Goal: Task Accomplishment & Management: Use online tool/utility

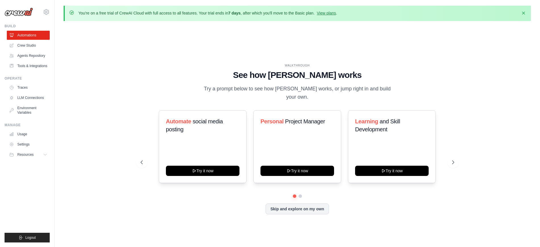
scroll to position [20, 0]
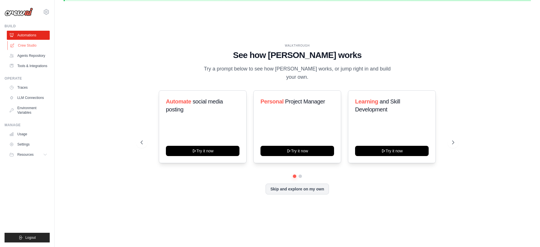
click at [43, 49] on link "Crew Studio" at bounding box center [28, 45] width 43 height 9
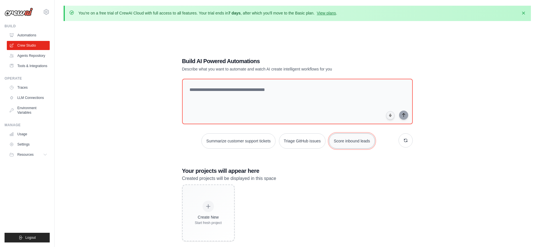
click at [363, 143] on button "Score inbound leads" at bounding box center [352, 140] width 46 height 15
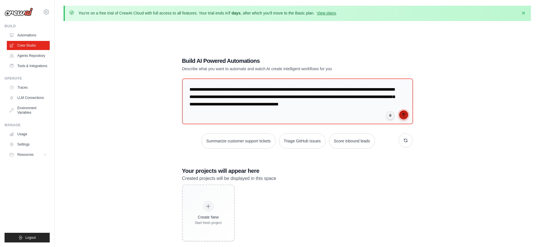
click at [405, 116] on icon "submit" at bounding box center [403, 114] width 5 height 5
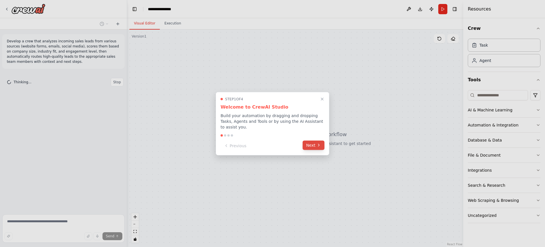
click at [310, 143] on button "Next" at bounding box center [314, 144] width 22 height 9
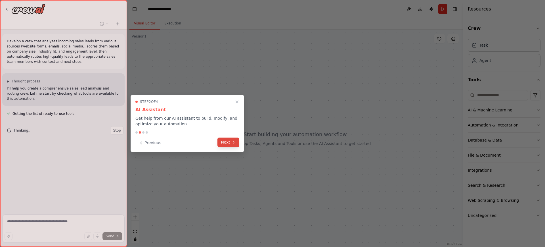
click at [225, 143] on button "Next" at bounding box center [229, 141] width 22 height 9
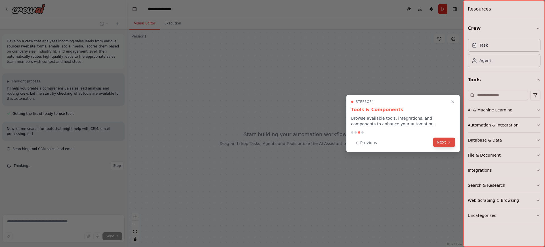
click at [446, 142] on button "Next" at bounding box center [445, 141] width 22 height 9
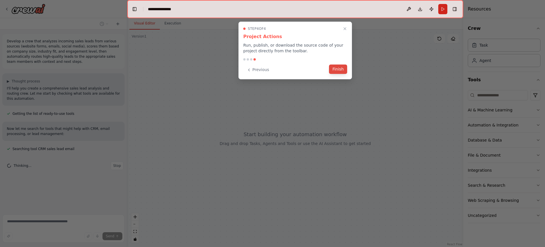
click at [342, 69] on button "Finish" at bounding box center [338, 68] width 18 height 9
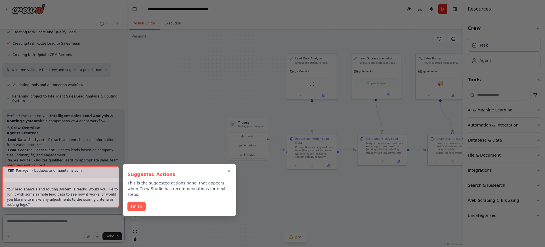
scroll to position [330, 0]
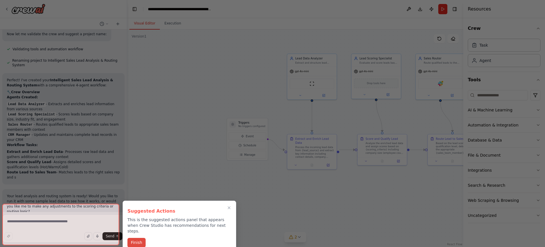
click at [140, 238] on button "Finish" at bounding box center [137, 242] width 18 height 9
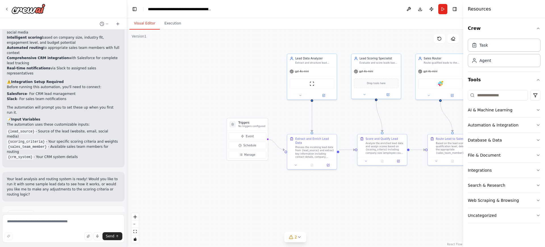
scroll to position [506, 0]
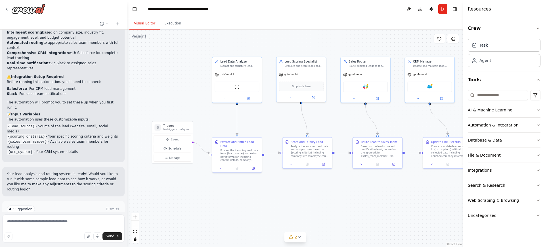
drag, startPoint x: 270, startPoint y: 67, endPoint x: 195, endPoint y: 70, distance: 75.1
click at [195, 70] on div ".deletable-edge-delete-btn { width: 20px; height: 20px; border: 0px solid #ffff…" at bounding box center [295, 138] width 336 height 217
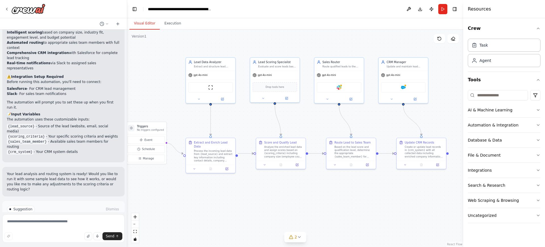
drag, startPoint x: 411, startPoint y: 37, endPoint x: 396, endPoint y: 37, distance: 15.6
click at [396, 37] on div ".deletable-edge-delete-btn { width: 20px; height: 20px; border: 0px solid #ffff…" at bounding box center [295, 138] width 336 height 217
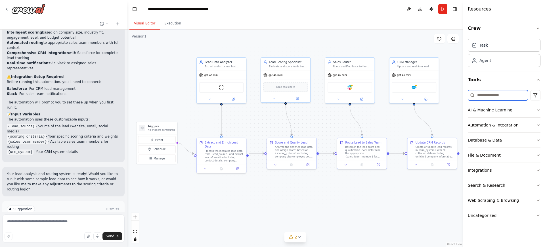
click at [502, 95] on input at bounding box center [498, 95] width 60 height 10
click at [514, 110] on button "AI & Machine Learning" at bounding box center [504, 110] width 73 height 15
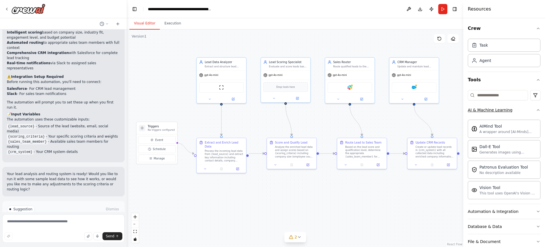
click at [514, 110] on button "AI & Machine Learning" at bounding box center [504, 110] width 73 height 15
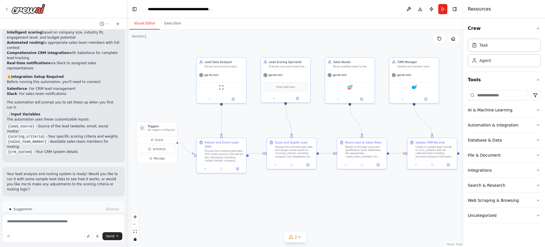
click at [93, 229] on button "Run Automation" at bounding box center [63, 233] width 113 height 9
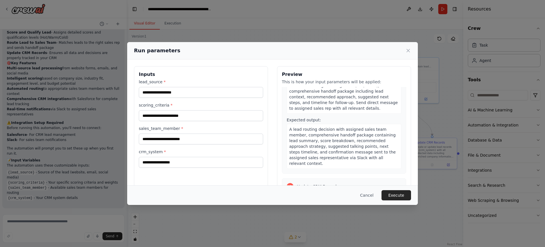
scroll to position [391, 0]
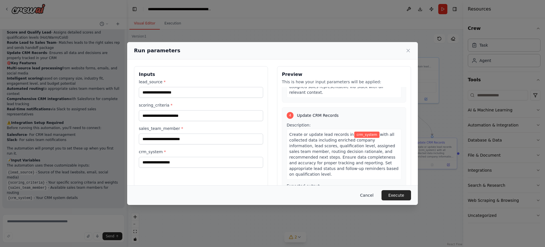
click at [367, 193] on button "Cancel" at bounding box center [367, 195] width 22 height 10
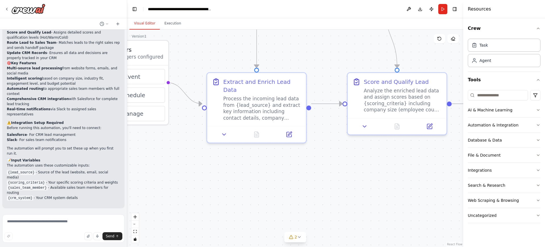
drag, startPoint x: 271, startPoint y: 165, endPoint x: 280, endPoint y: 50, distance: 115.7
click at [280, 50] on div ".deletable-edge-delete-btn { width: 20px; height: 20px; border: 0px solid #ffff…" at bounding box center [295, 138] width 336 height 217
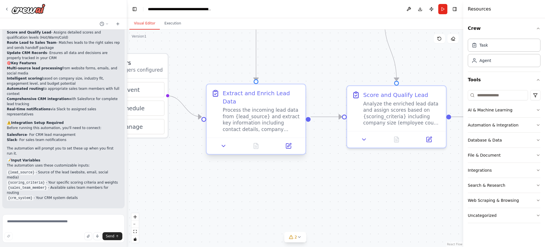
click at [269, 96] on div "Extract and Enrich Lead Data" at bounding box center [262, 97] width 78 height 16
click at [291, 143] on icon at bounding box center [288, 145] width 5 height 5
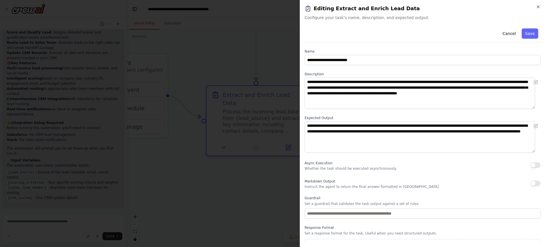
click at [505, 33] on button "Cancel" at bounding box center [509, 33] width 20 height 10
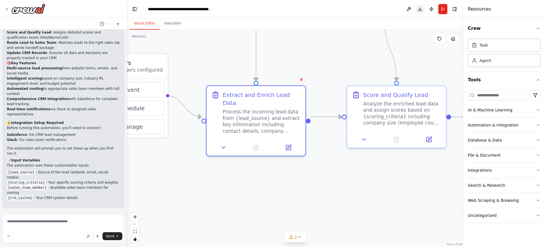
click at [421, 9] on button "Download" at bounding box center [420, 9] width 9 height 10
click at [415, 35] on div ".deletable-edge-delete-btn { width: 20px; height: 20px; border: 0px solid #ffff…" at bounding box center [295, 138] width 336 height 217
click at [430, 8] on button "Publish" at bounding box center [431, 9] width 9 height 10
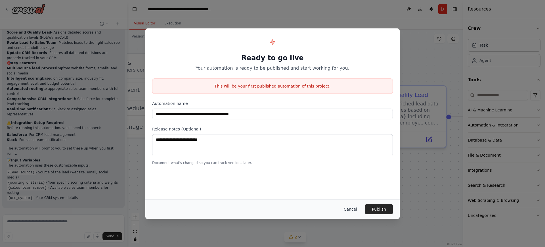
click at [353, 207] on button "Cancel" at bounding box center [350, 209] width 22 height 10
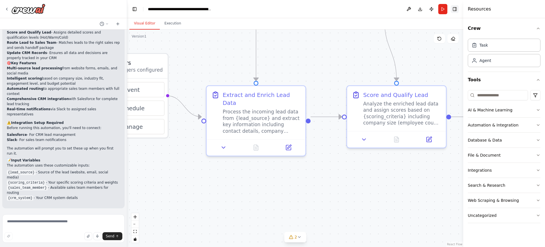
click at [454, 8] on button "Toggle Right Sidebar" at bounding box center [455, 9] width 8 height 8
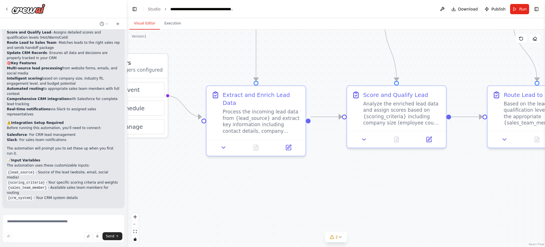
click at [538, 9] on button "Toggle Right Sidebar" at bounding box center [537, 9] width 8 height 8
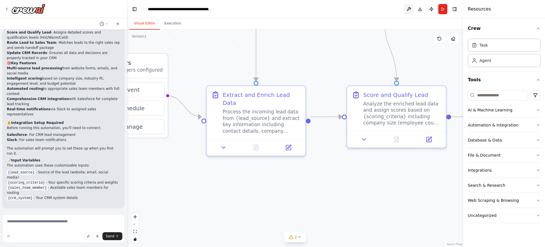
click at [409, 9] on button at bounding box center [409, 9] width 9 height 10
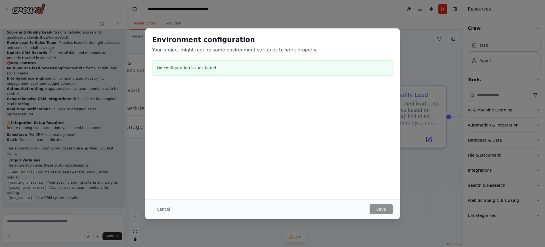
click at [339, 18] on div "Environment configuration Your project might require some environment variables…" at bounding box center [272, 123] width 545 height 247
click at [340, 18] on div "Environment configuration Your project might require some environment variables…" at bounding box center [272, 123] width 545 height 247
click at [437, 89] on div "Environment configuration Your project might require some environment variables…" at bounding box center [272, 123] width 545 height 247
click at [164, 208] on button "Cancel" at bounding box center [163, 209] width 22 height 10
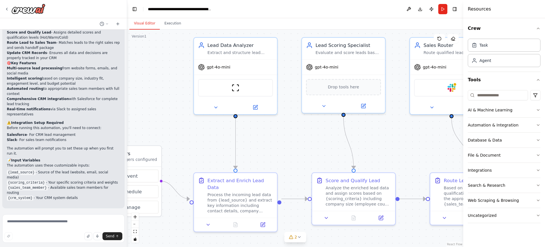
drag, startPoint x: 287, startPoint y: 63, endPoint x: 267, endPoint y: 133, distance: 72.9
click at [267, 133] on div ".deletable-edge-delete-btn { width: 20px; height: 20px; border: 0px solid #ffff…" at bounding box center [295, 138] width 336 height 217
click at [264, 70] on div "gpt-4o-mini" at bounding box center [235, 66] width 83 height 15
click at [282, 56] on div ".deletable-edge-delete-btn { width: 20px; height: 20px; border: 0px solid #ffff…" at bounding box center [295, 138] width 336 height 217
click at [259, 94] on div "ScrapeWebsiteTool" at bounding box center [235, 87] width 75 height 18
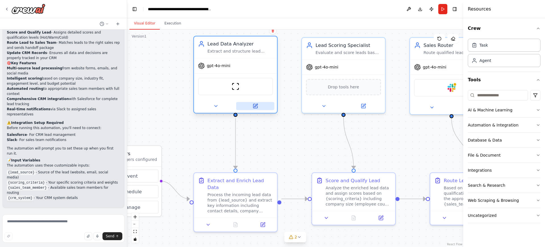
click at [255, 107] on icon at bounding box center [256, 105] width 3 height 3
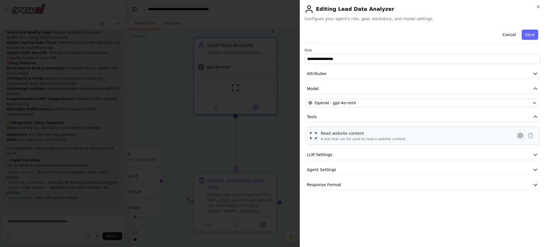
click at [522, 136] on icon at bounding box center [520, 135] width 7 height 7
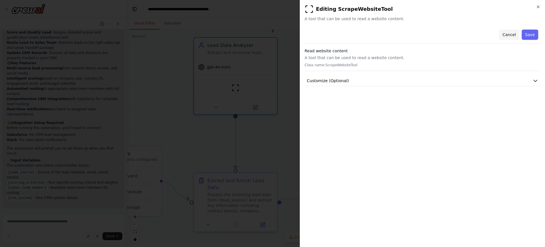
click at [515, 36] on button "Cancel" at bounding box center [509, 35] width 20 height 10
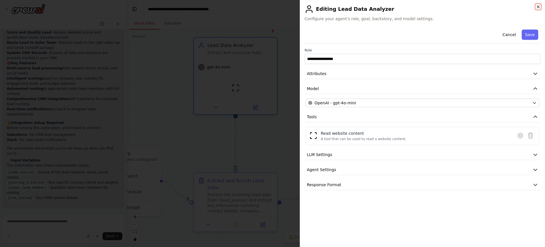
click at [539, 6] on icon "button" at bounding box center [538, 7] width 2 height 2
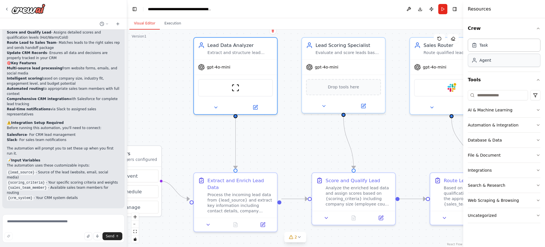
click at [509, 63] on div "Agent" at bounding box center [504, 60] width 73 height 13
click at [520, 45] on div "Task" at bounding box center [504, 44] width 73 height 13
click at [513, 64] on div "Agent" at bounding box center [504, 60] width 73 height 13
click at [493, 183] on div "Search & Research" at bounding box center [486, 185] width 37 height 6
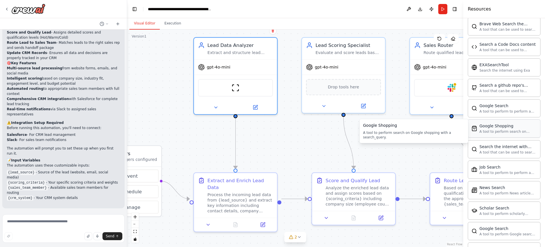
scroll to position [213, 0]
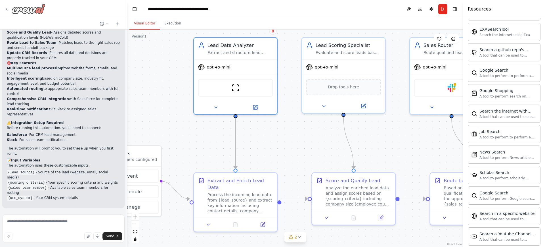
click at [7, 9] on icon at bounding box center [6, 9] width 1 height 2
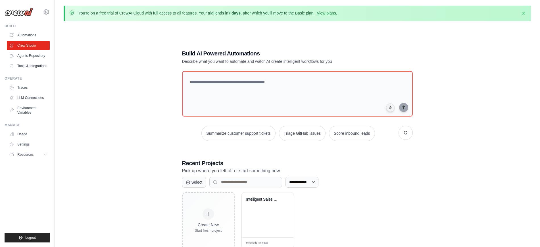
drag, startPoint x: 327, startPoint y: 12, endPoint x: 347, endPoint y: 18, distance: 20.9
click at [327, 12] on link "View plans" at bounding box center [326, 13] width 19 height 5
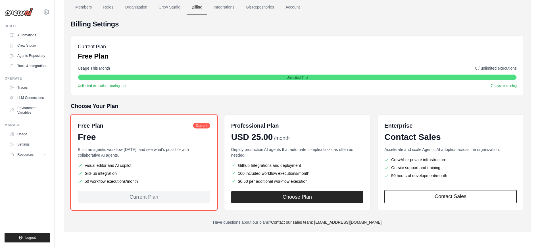
scroll to position [14, 0]
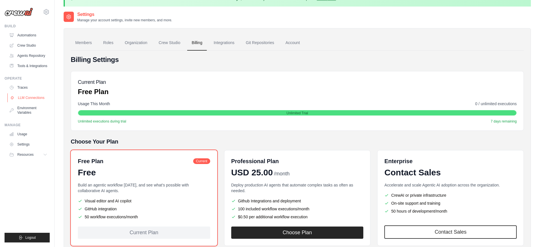
click at [36, 101] on link "LLM Connections" at bounding box center [28, 97] width 43 height 9
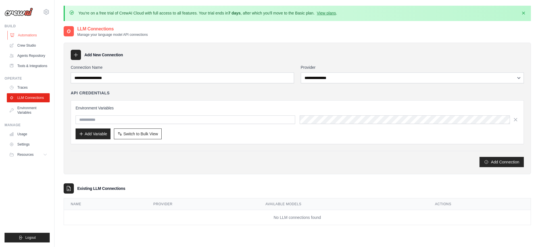
click at [43, 35] on link "Automations" at bounding box center [28, 35] width 43 height 9
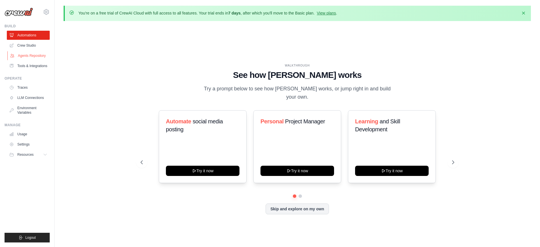
click at [33, 55] on link "Agents Repository" at bounding box center [28, 55] width 43 height 9
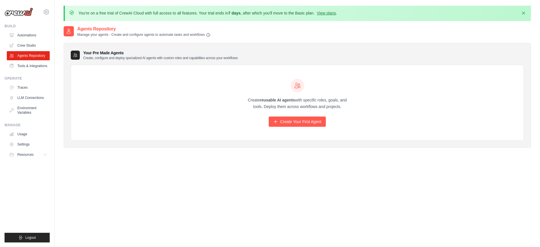
click at [195, 36] on p "Manage your agents - Create and configure agents to automate tasks and workflows" at bounding box center [143, 34] width 133 height 5
click at [216, 35] on div "Agents Repository Manage your agents - Create and configure agents to automate …" at bounding box center [297, 32] width 467 height 12
click at [212, 52] on h3 "Your Pre Made Agents Create, configure and deploy specialized AI agents with cu…" at bounding box center [160, 55] width 155 height 10
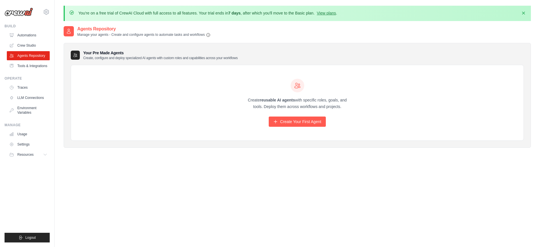
click at [212, 52] on h3 "Your Pre Made Agents Create, configure and deploy specialized AI agents with cu…" at bounding box center [160, 55] width 155 height 10
click at [34, 62] on link "Tools & Integrations" at bounding box center [28, 65] width 43 height 9
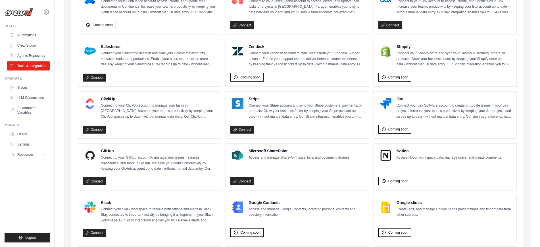
scroll to position [319, 0]
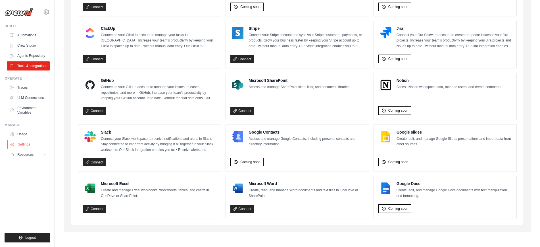
click at [25, 143] on link "Settings" at bounding box center [28, 144] width 43 height 9
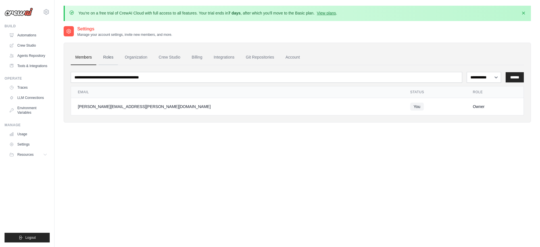
click at [107, 58] on link "Roles" at bounding box center [108, 57] width 19 height 15
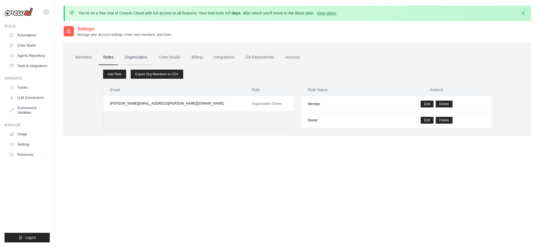
click at [132, 58] on link "Organization" at bounding box center [136, 57] width 32 height 15
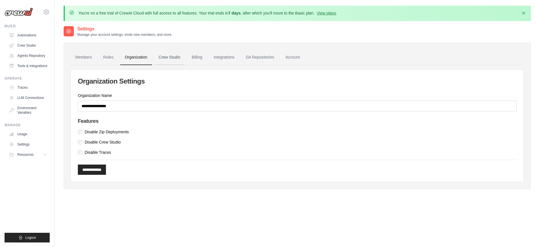
click at [161, 57] on link "Crew Studio" at bounding box center [169, 57] width 31 height 15
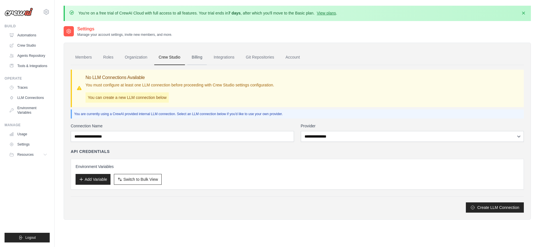
click at [199, 57] on link "Billing" at bounding box center [197, 57] width 20 height 15
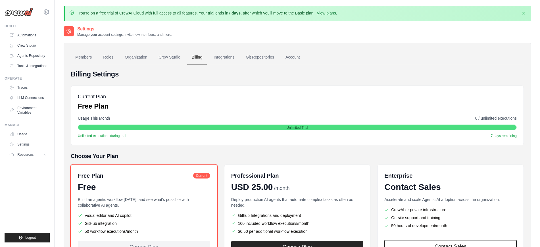
click at [223, 58] on link "Integrations" at bounding box center [224, 57] width 30 height 15
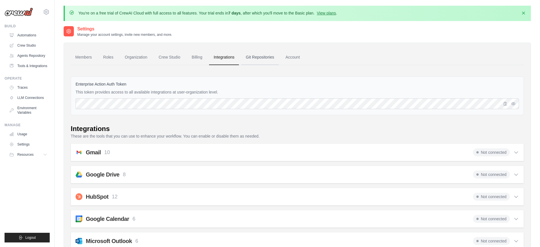
click at [264, 58] on link "Git Repositories" at bounding box center [259, 57] width 37 height 15
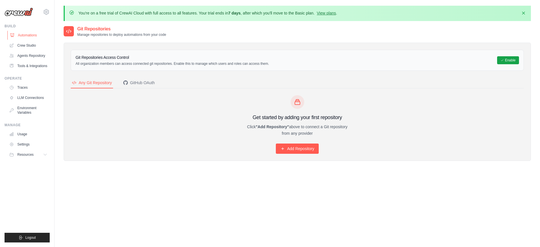
click at [24, 32] on link "Automations" at bounding box center [28, 35] width 43 height 9
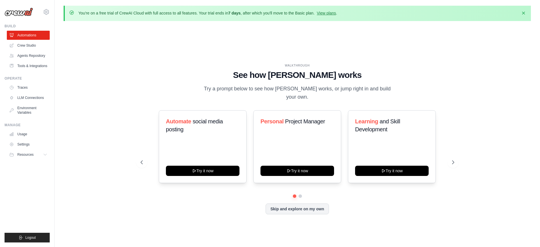
click at [45, 11] on icon at bounding box center [46, 12] width 7 height 7
click at [66, 34] on span "Settings" at bounding box center [70, 35] width 45 height 6
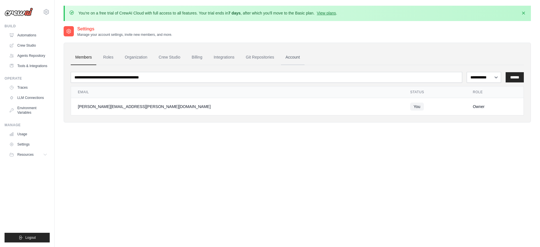
click at [298, 57] on link "Account" at bounding box center [293, 57] width 24 height 15
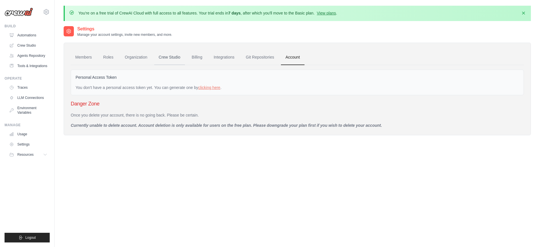
click at [168, 57] on link "Crew Studio" at bounding box center [169, 57] width 31 height 15
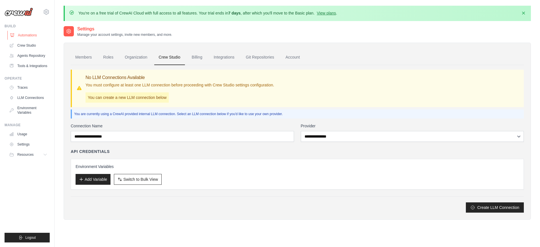
click at [40, 34] on link "Automations" at bounding box center [28, 35] width 43 height 9
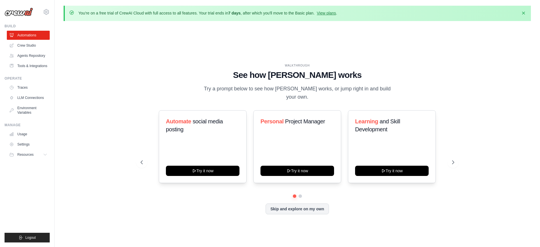
click at [35, 45] on link "Crew Studio" at bounding box center [28, 45] width 43 height 9
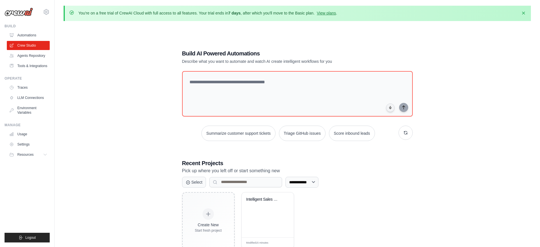
scroll to position [31, 0]
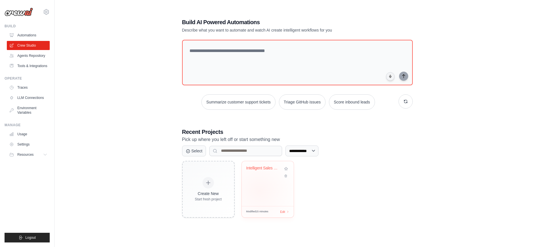
click at [259, 191] on div "Intelligent Sales Lead Analysis & R..." at bounding box center [268, 183] width 52 height 45
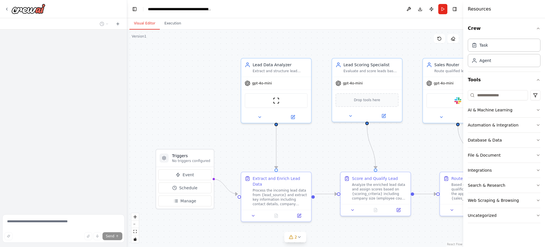
scroll to position [460, 0]
